Goal: Transaction & Acquisition: Download file/media

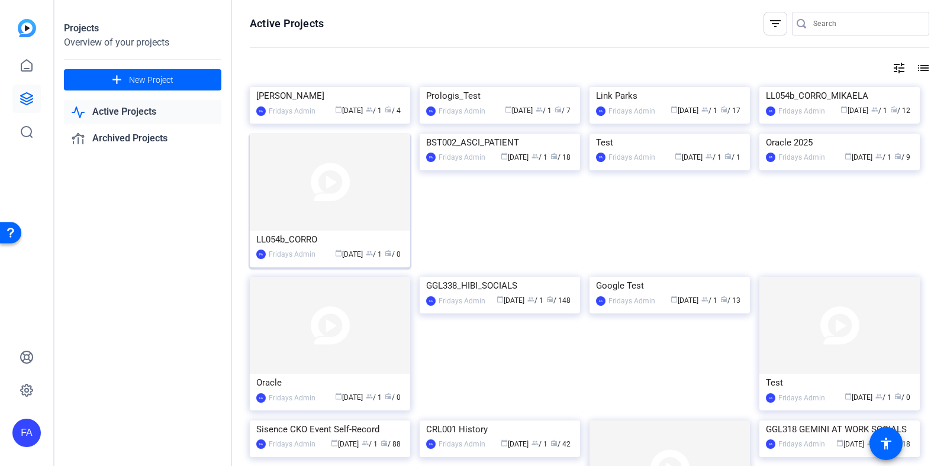
click at [391, 231] on img at bounding box center [330, 182] width 160 height 97
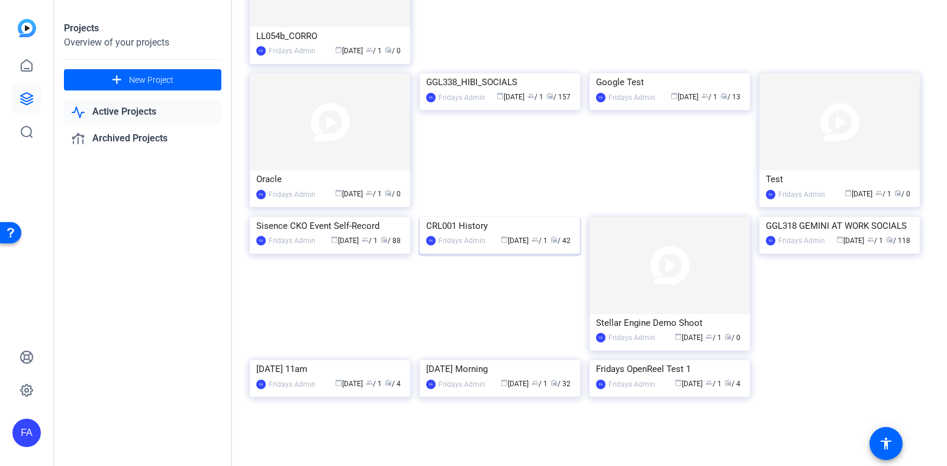
scroll to position [416, 0]
click at [807, 217] on div "GGL318 GEMINI AT WORK SOCIALS" at bounding box center [839, 226] width 147 height 18
click at [487, 91] on div "GGL338_HIBI_SOCIALS" at bounding box center [499, 82] width 147 height 18
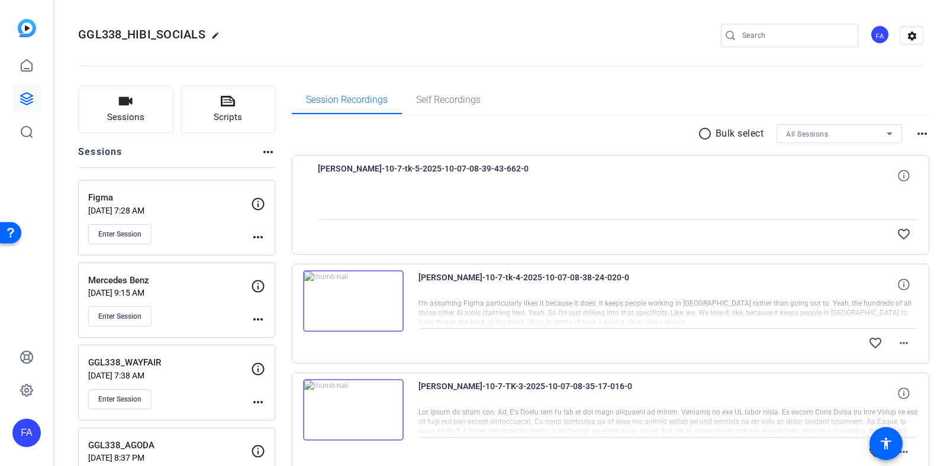
click at [737, 196] on div at bounding box center [618, 205] width 601 height 30
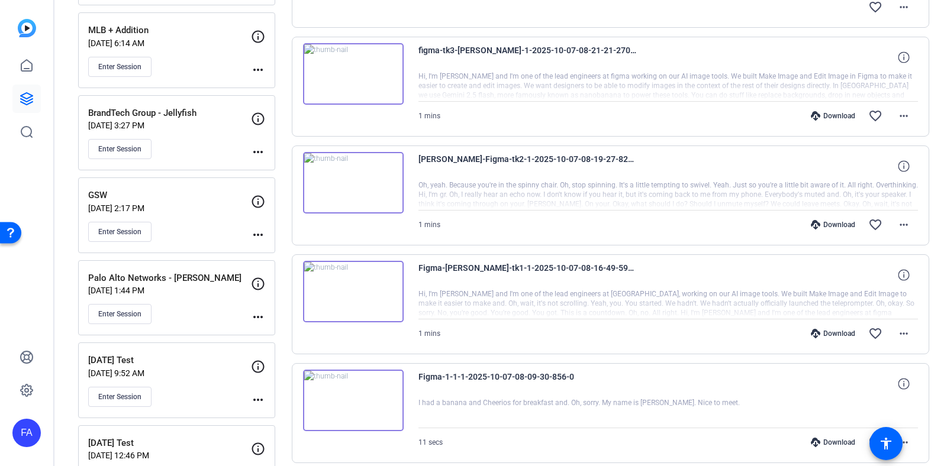
scroll to position [675, 0]
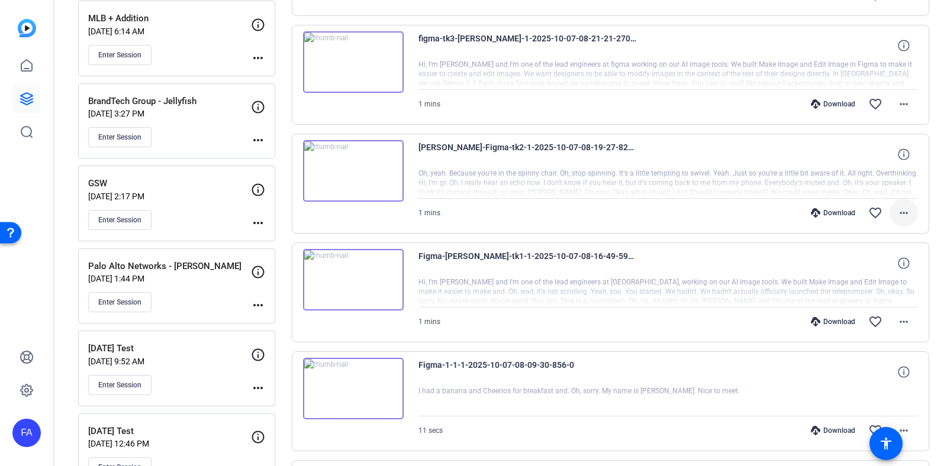
click at [907, 214] on mat-icon "more_horiz" at bounding box center [904, 213] width 14 height 14
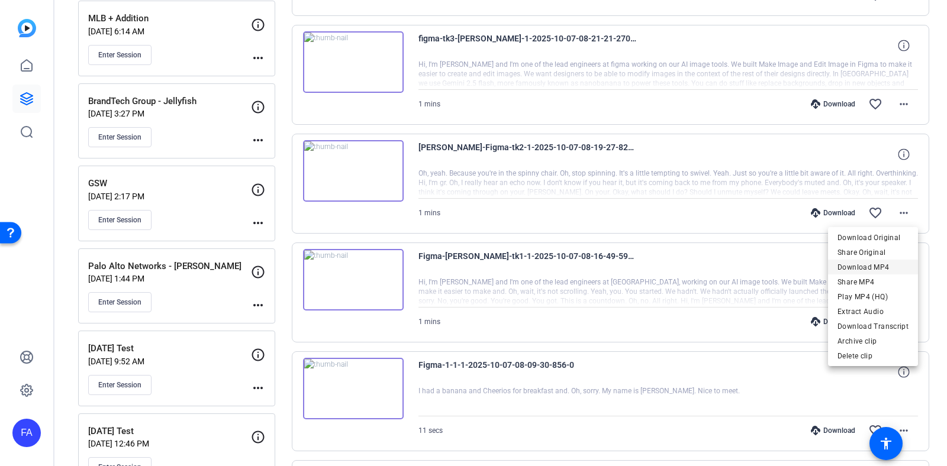
click at [871, 265] on span "Download MP4" at bounding box center [873, 267] width 71 height 14
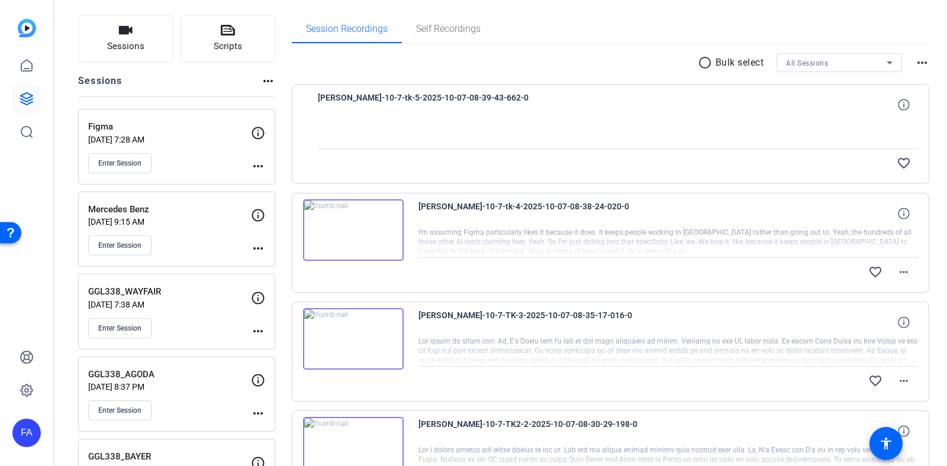
scroll to position [0, 0]
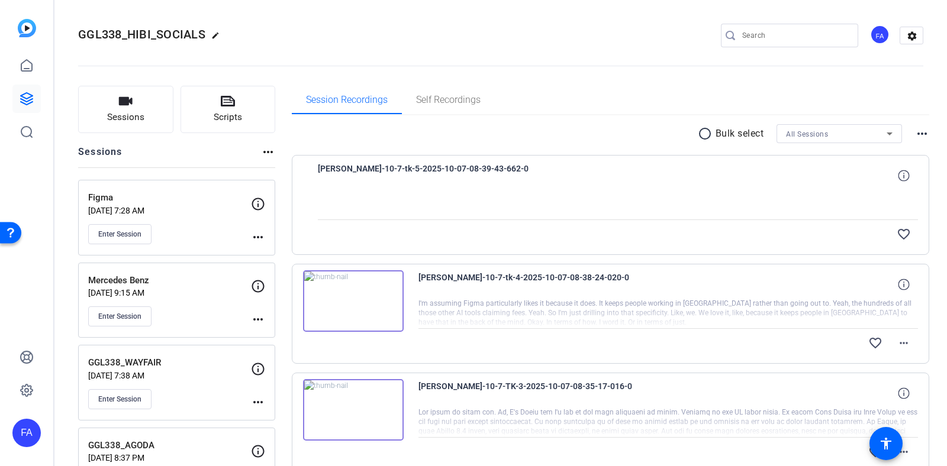
click at [484, 28] on div "GGL338_HIBI_SOCIALS edit FA settings" at bounding box center [500, 36] width 845 height 18
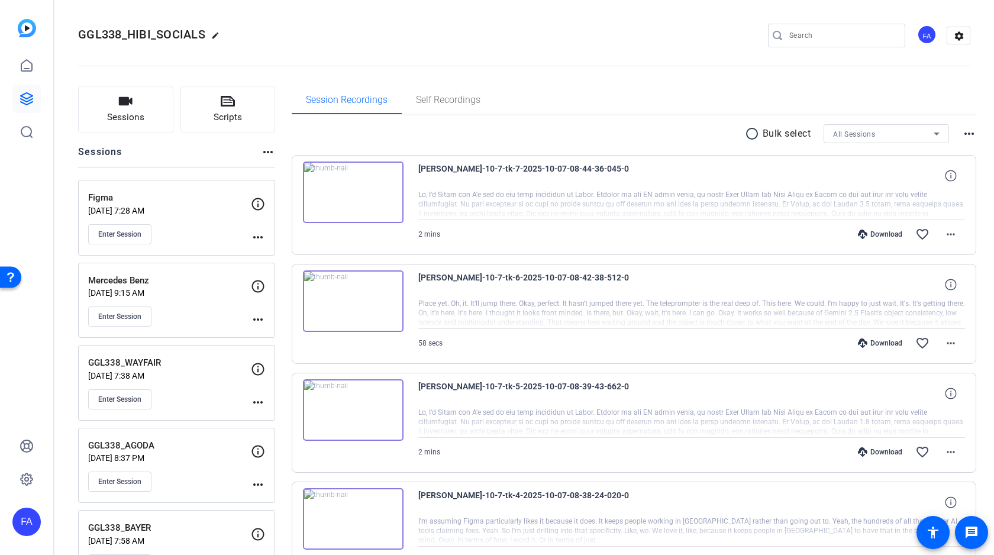
click at [674, 136] on div "radio_button_unchecked Bulk select All Sessions more_horiz" at bounding box center [634, 133] width 685 height 19
click at [924, 233] on mat-icon "favorite_border" at bounding box center [923, 234] width 14 height 14
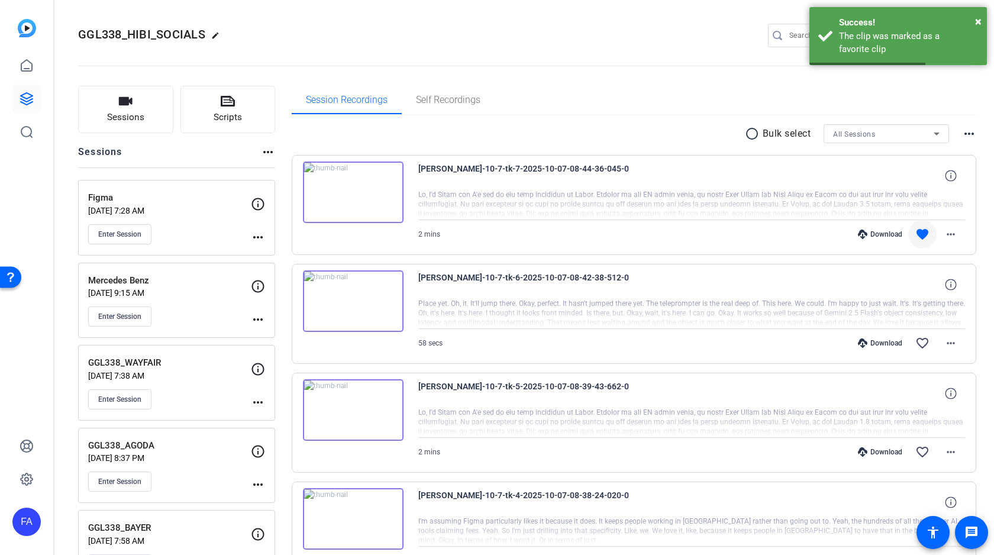
click at [890, 233] on div "Download" at bounding box center [880, 234] width 56 height 9
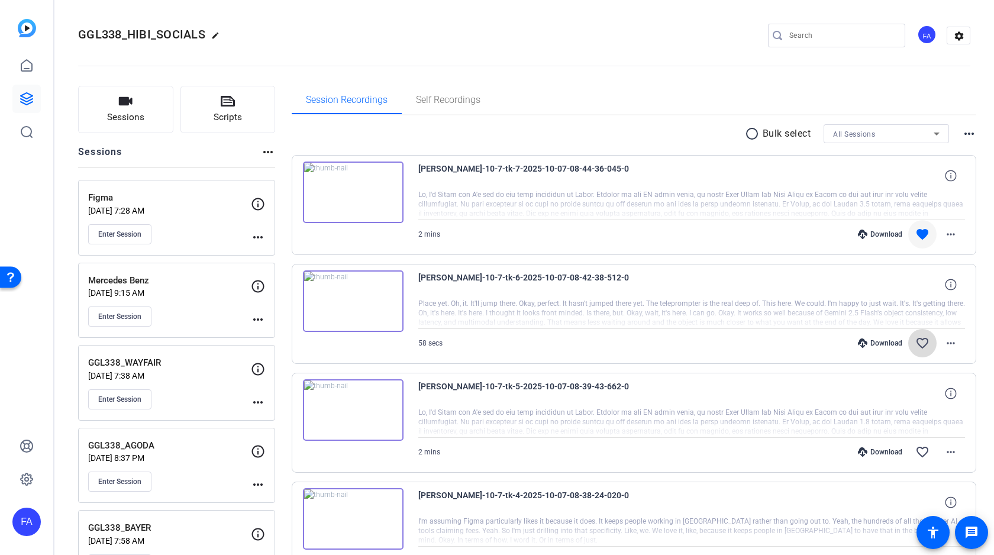
click at [923, 342] on mat-icon "favorite_border" at bounding box center [923, 343] width 14 height 14
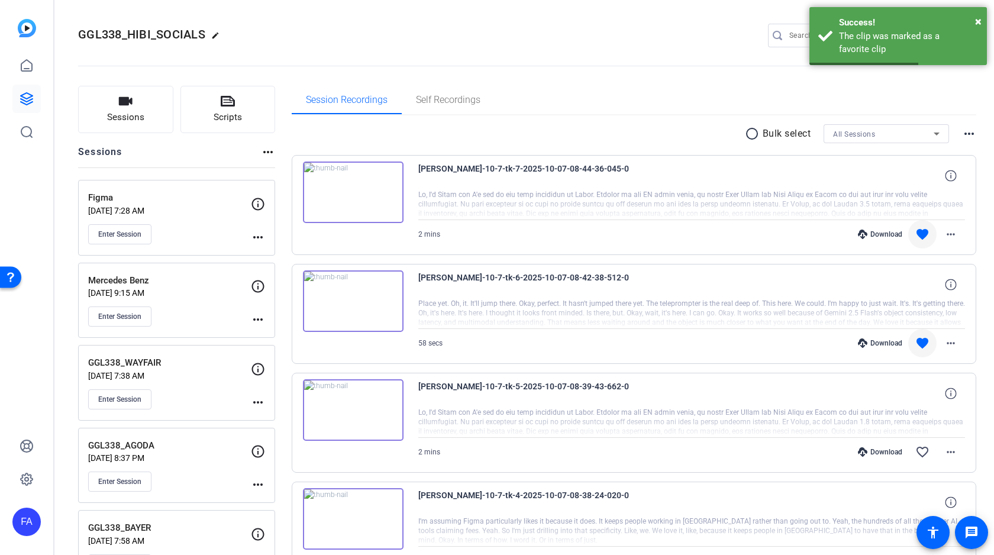
click at [893, 341] on div "Download" at bounding box center [880, 343] width 56 height 9
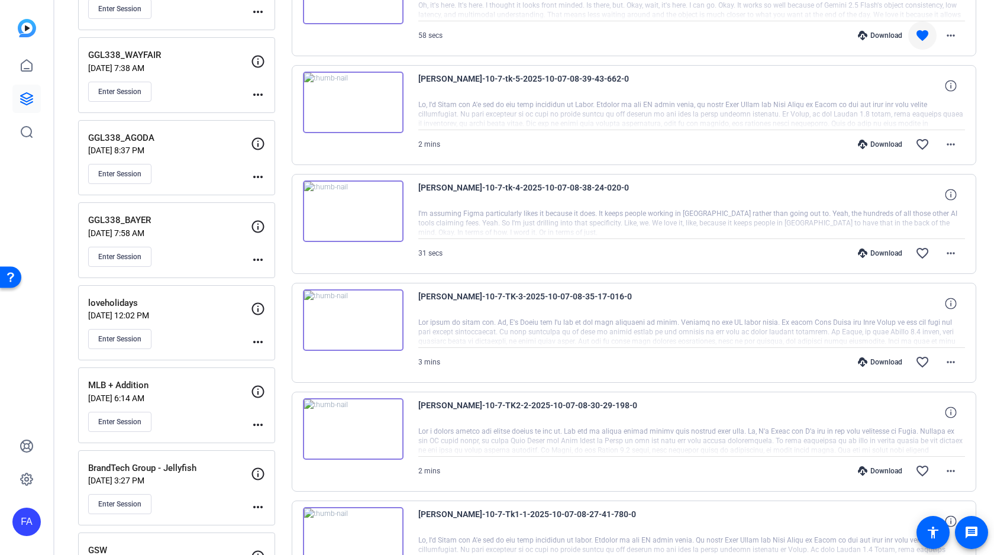
scroll to position [320, 0]
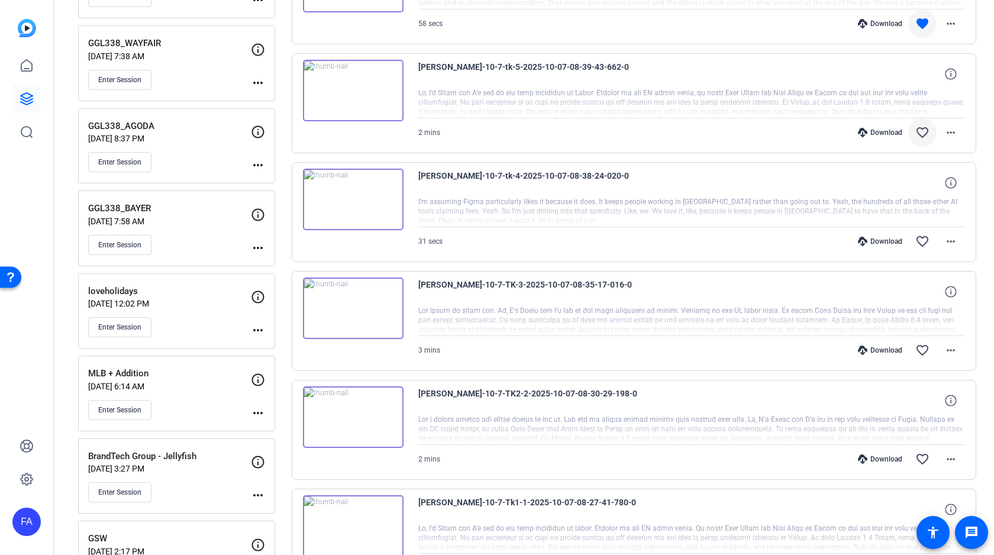
click at [923, 128] on mat-icon "favorite_border" at bounding box center [923, 132] width 14 height 14
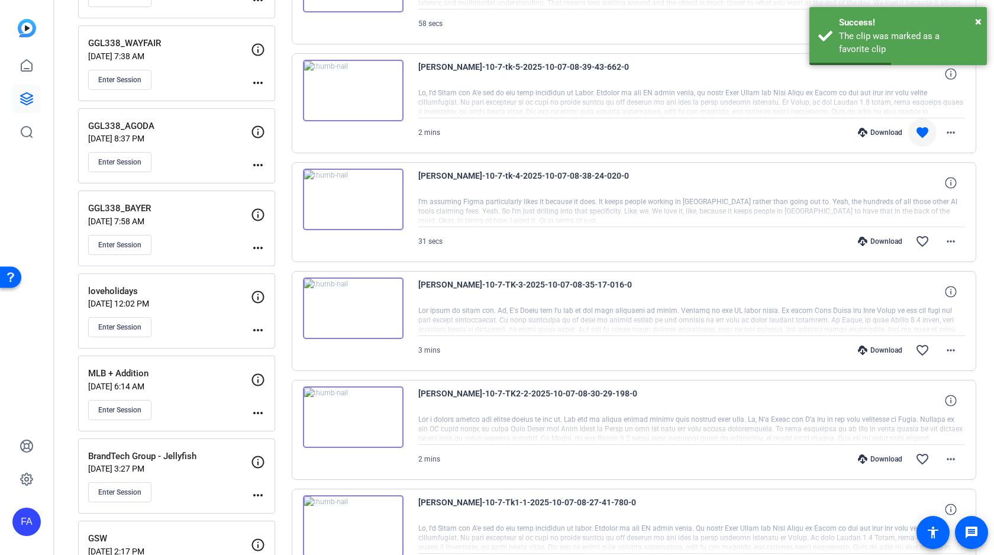
click at [887, 131] on div "Download" at bounding box center [880, 132] width 56 height 9
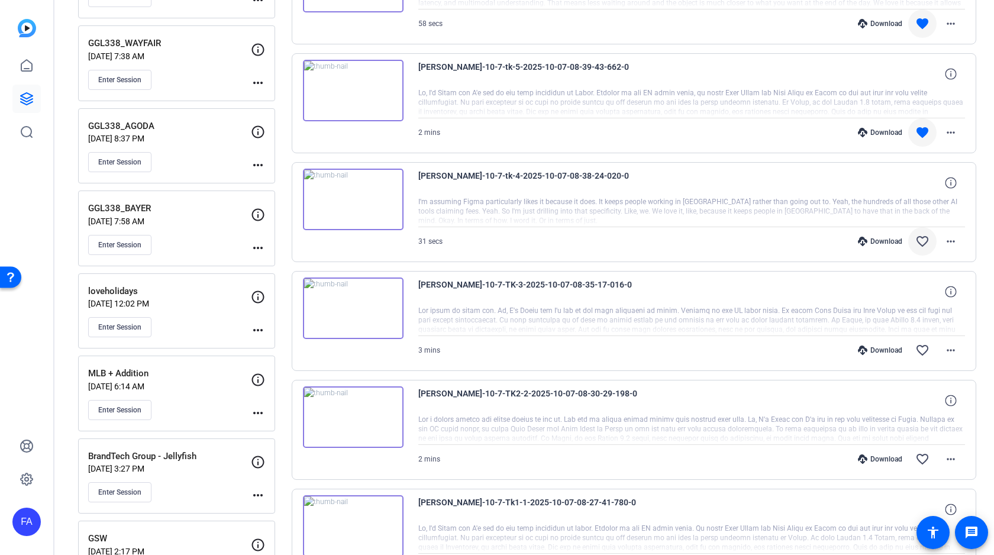
click at [926, 238] on mat-icon "favorite_border" at bounding box center [923, 241] width 14 height 14
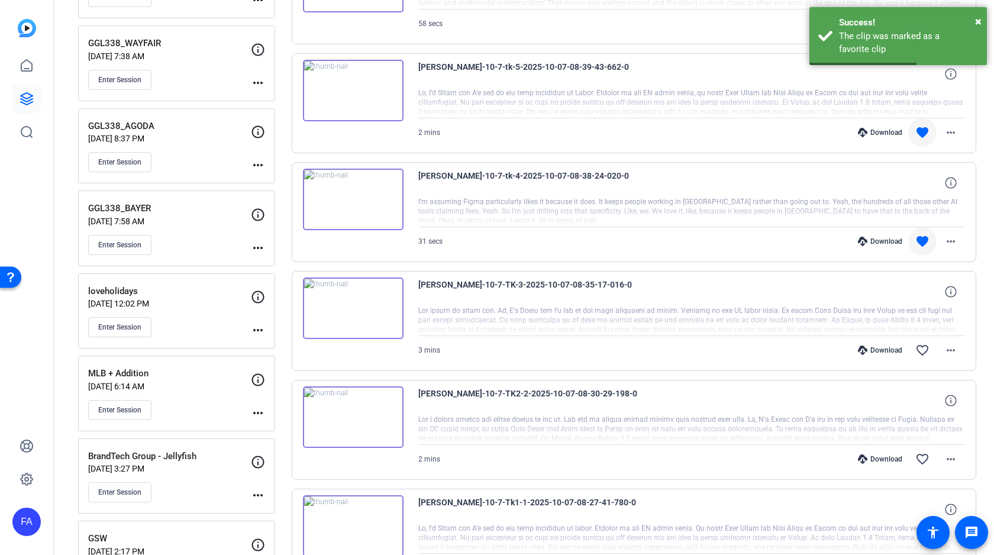
click at [885, 240] on div "Download" at bounding box center [880, 241] width 56 height 9
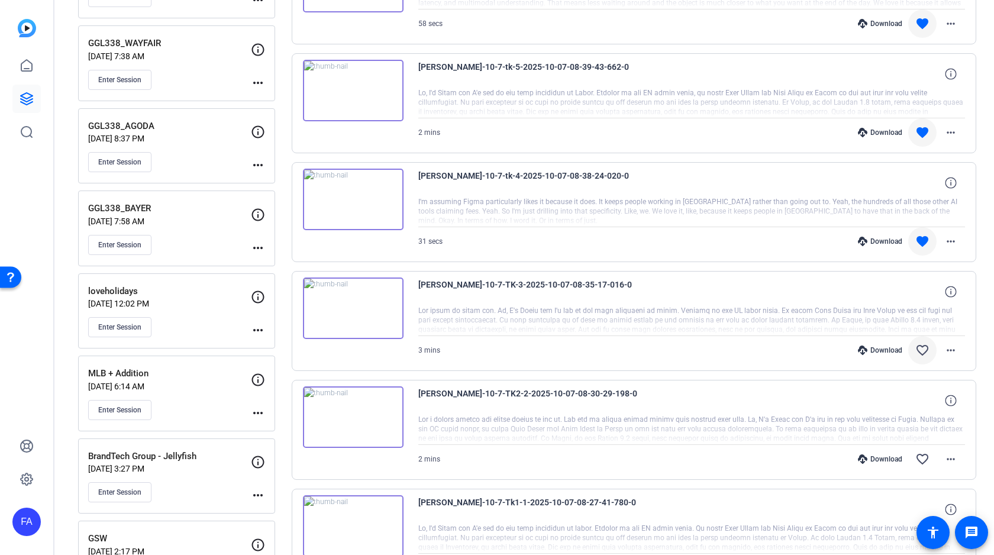
click at [920, 345] on mat-icon "favorite_border" at bounding box center [923, 350] width 14 height 14
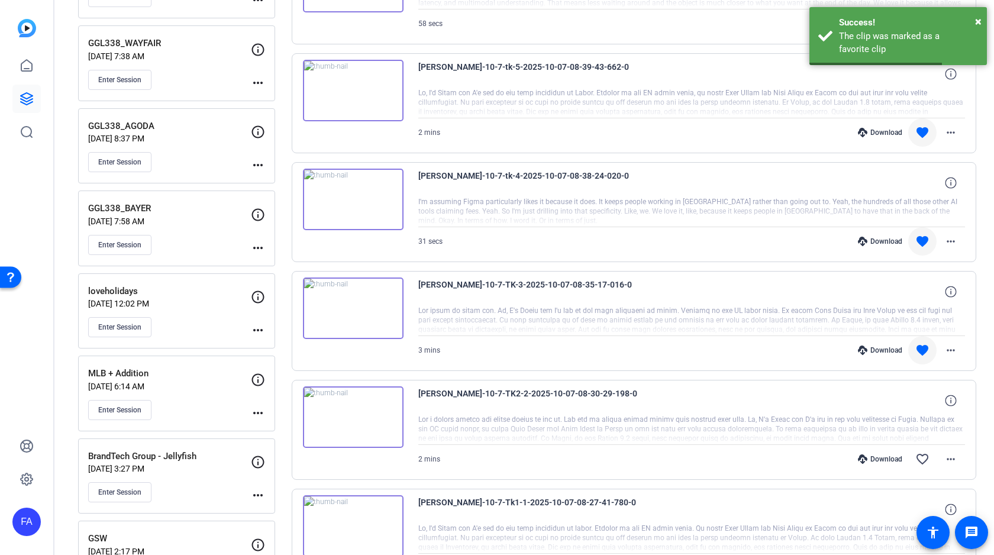
click at [891, 346] on div "Download" at bounding box center [880, 350] width 56 height 9
click at [922, 456] on mat-icon "favorite_border" at bounding box center [923, 459] width 14 height 14
click at [886, 454] on div "Download favorite more_horiz" at bounding box center [773, 459] width 383 height 28
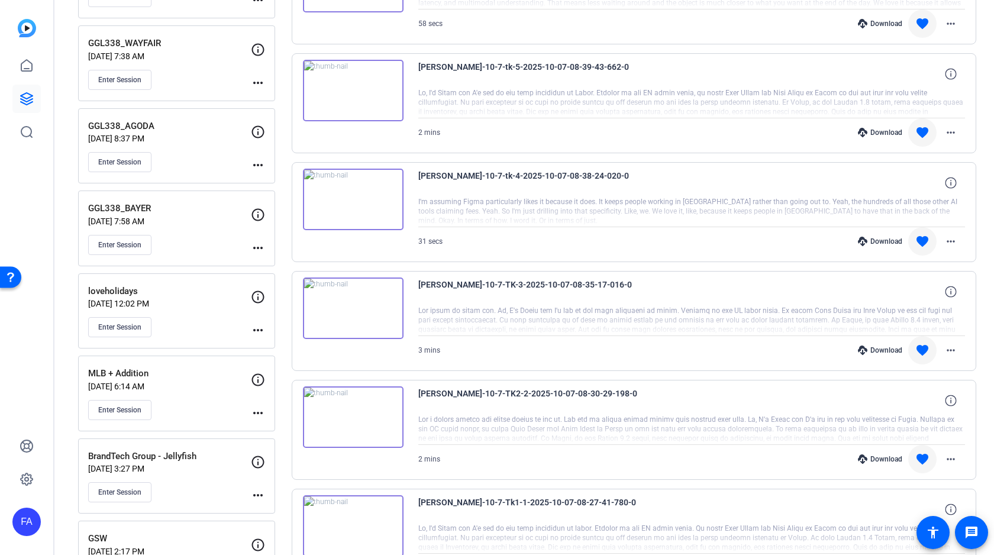
click at [883, 458] on div "Download" at bounding box center [880, 459] width 56 height 9
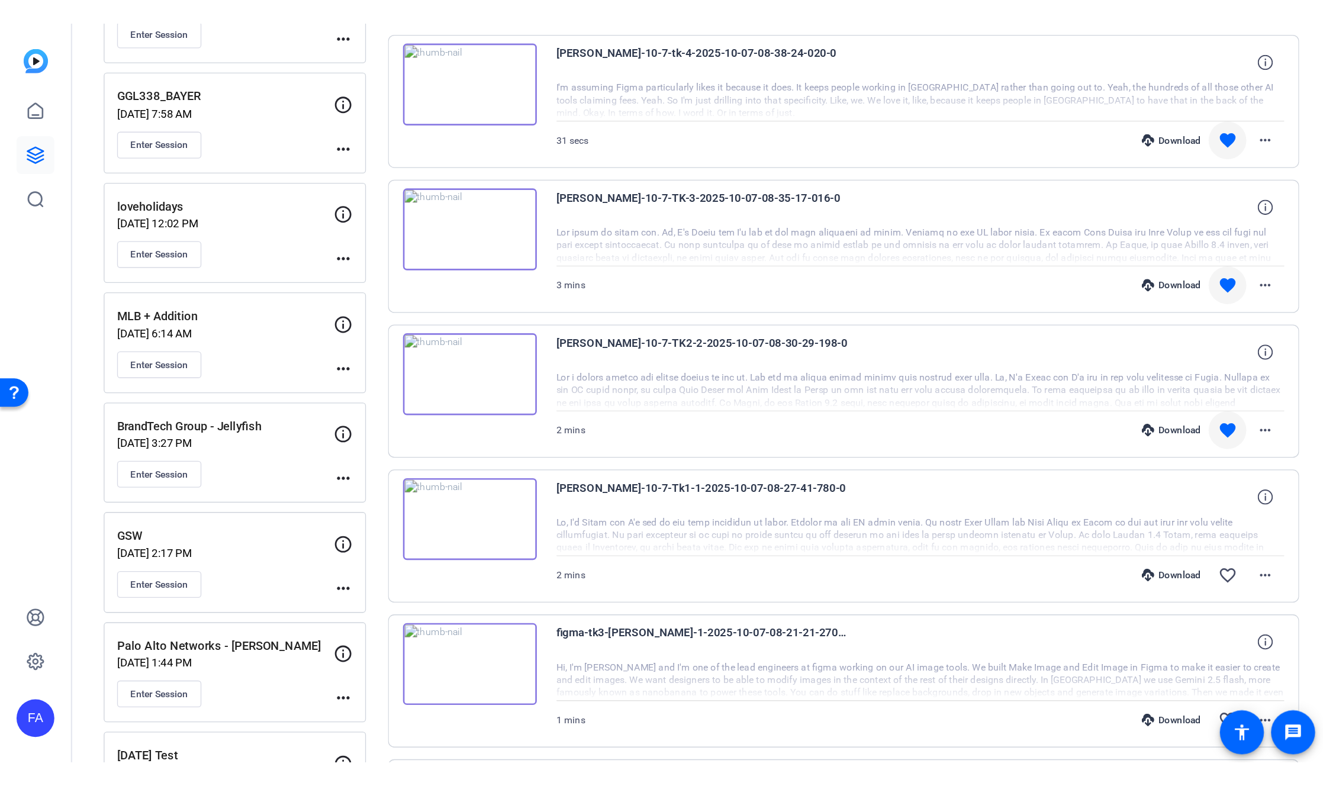
scroll to position [497, 0]
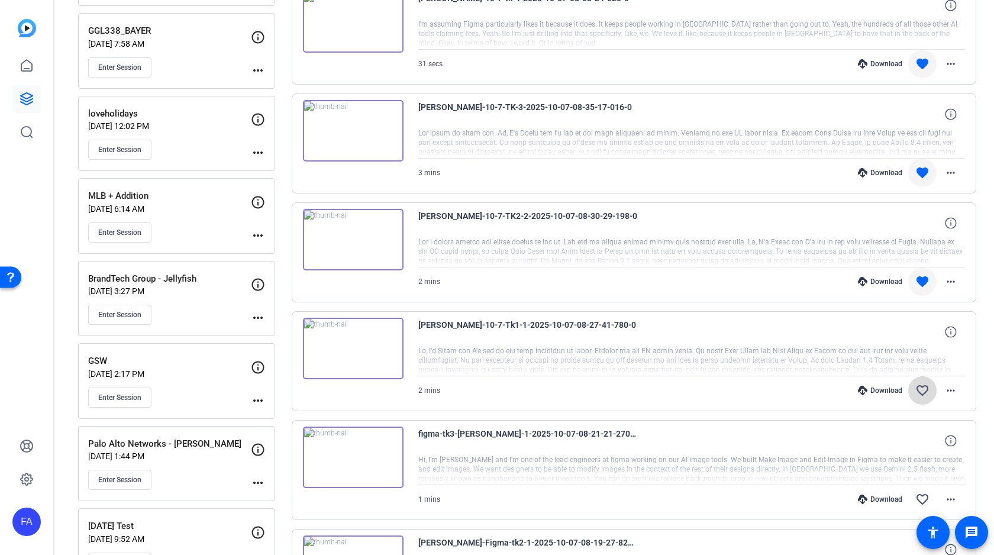
click at [925, 389] on mat-icon "favorite_border" at bounding box center [923, 391] width 14 height 14
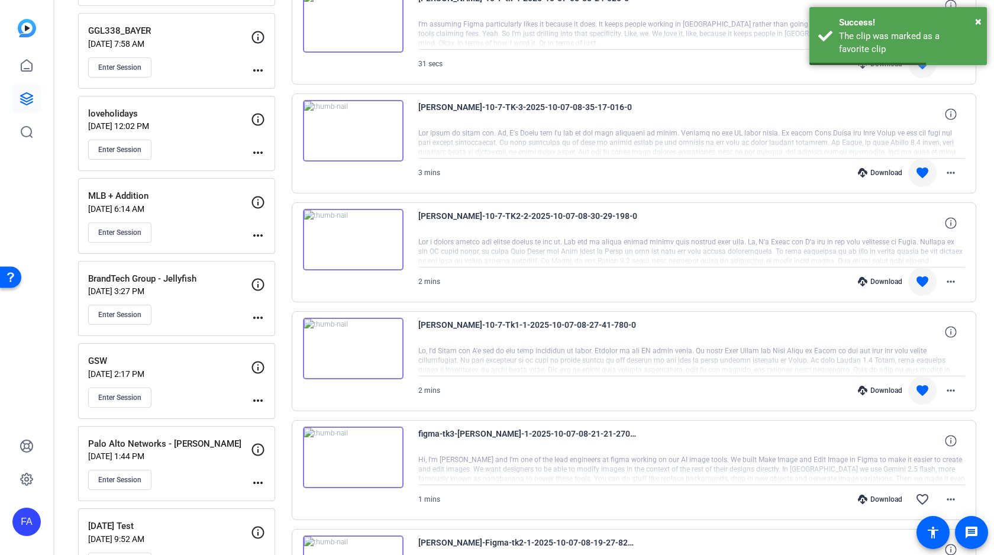
click at [886, 388] on div "Download" at bounding box center [880, 390] width 56 height 9
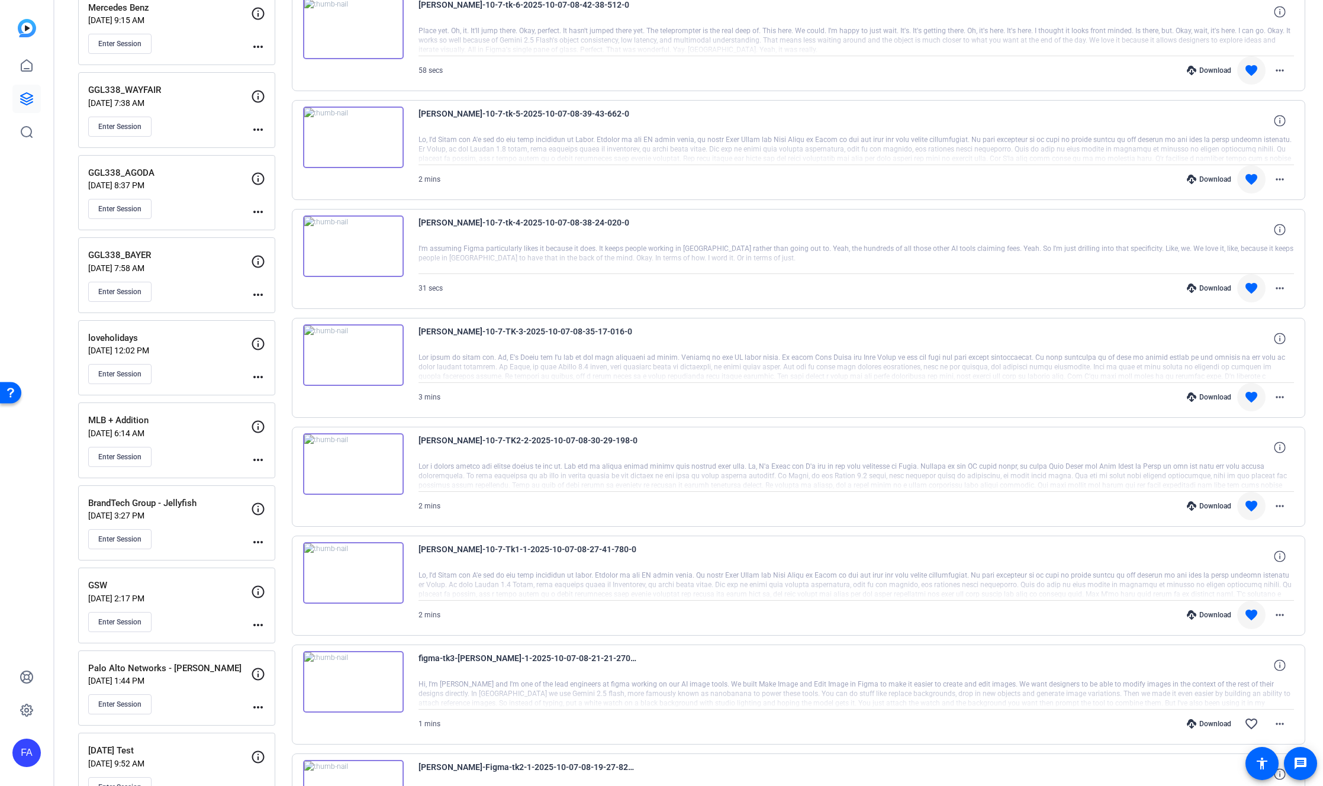
scroll to position [0, 0]
